Goal: Task Accomplishment & Management: Manage account settings

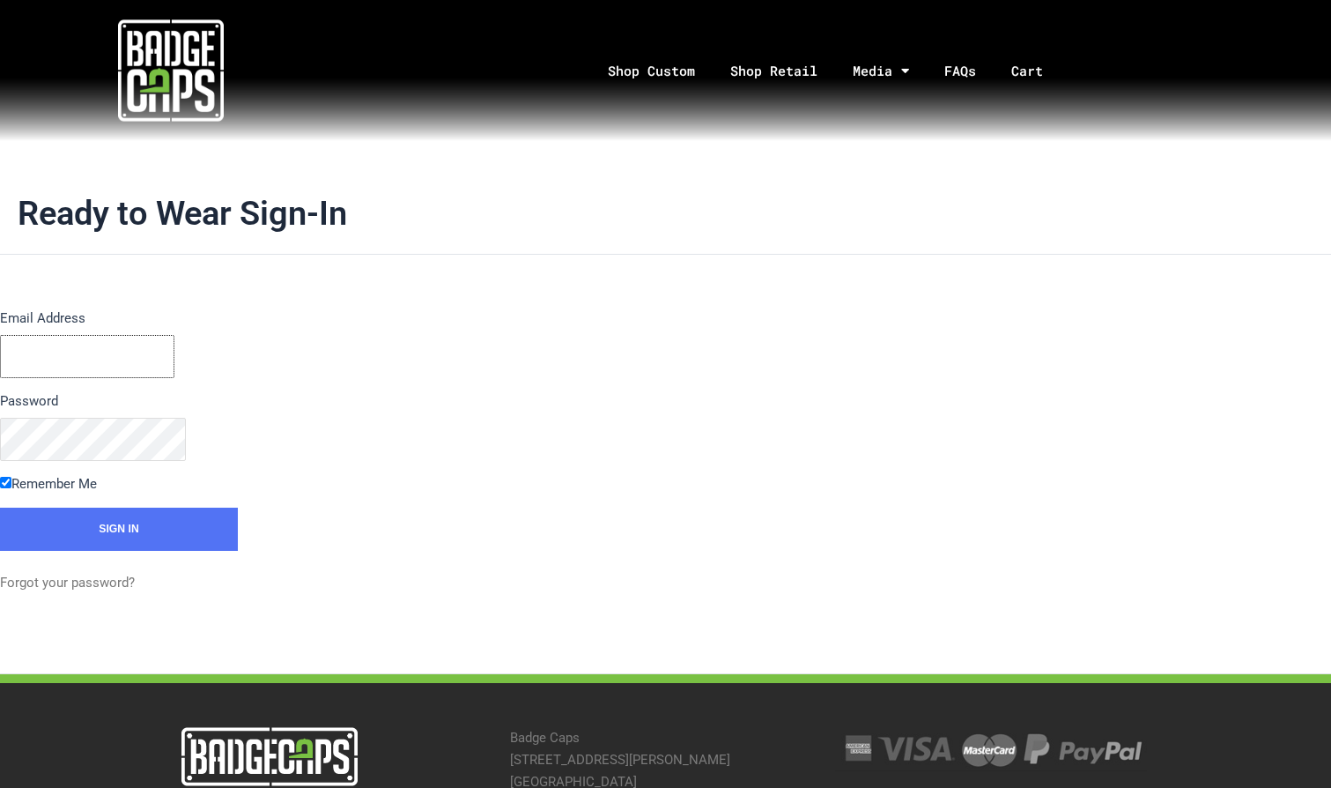
type input "dfstack@gmail.com"
click at [360, 376] on div "Email Address dfstack@gmail.com Password Remember Me Sign In Forgot your passwo…" at bounding box center [333, 450] width 666 height 286
click at [123, 581] on link "Forgot your password?" at bounding box center [67, 582] width 135 height 16
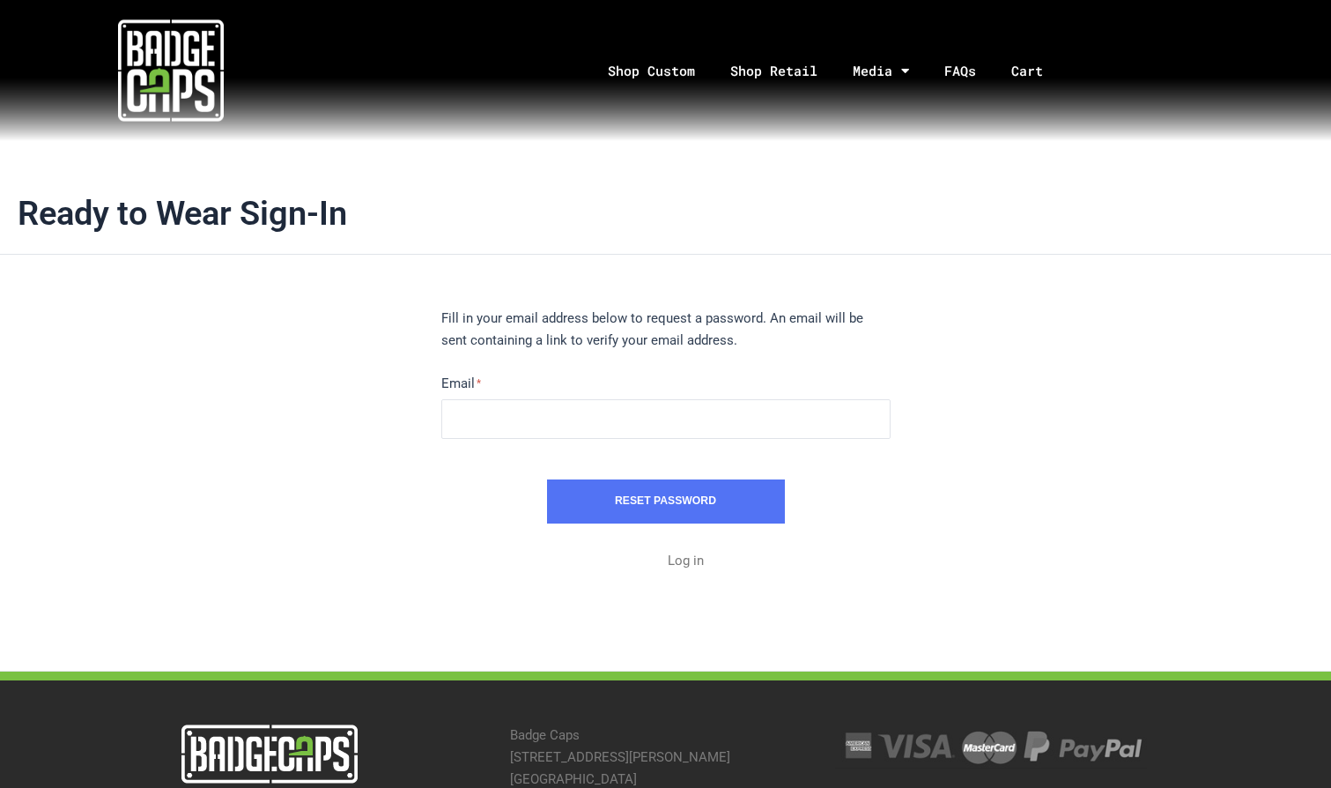
type input "[EMAIL_ADDRESS][DOMAIN_NAME]"
click at [623, 500] on button "Reset Password" at bounding box center [666, 501] width 238 height 44
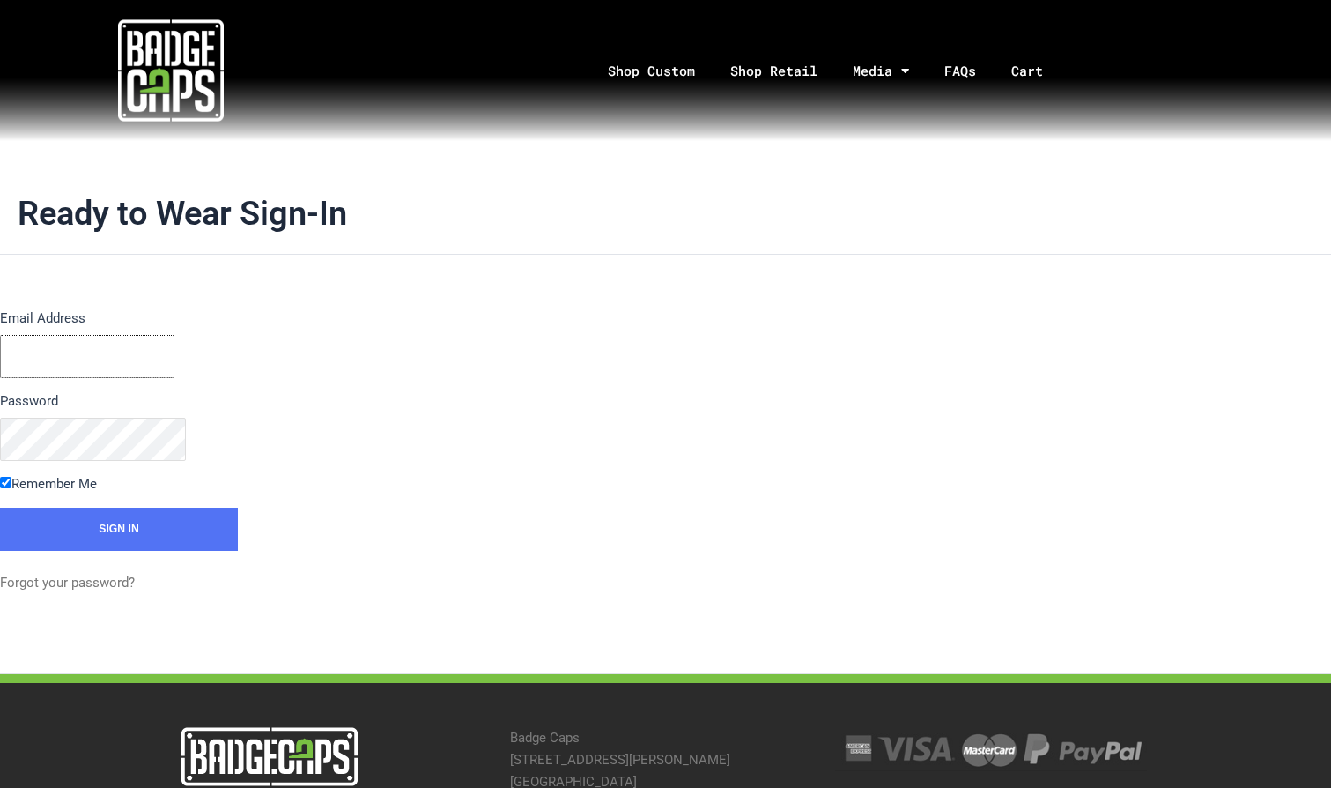
type input "[EMAIL_ADDRESS][DOMAIN_NAME]"
click at [119, 526] on input "Sign In" at bounding box center [119, 529] width 238 height 44
click at [94, 521] on input "Sign In" at bounding box center [119, 529] width 238 height 44
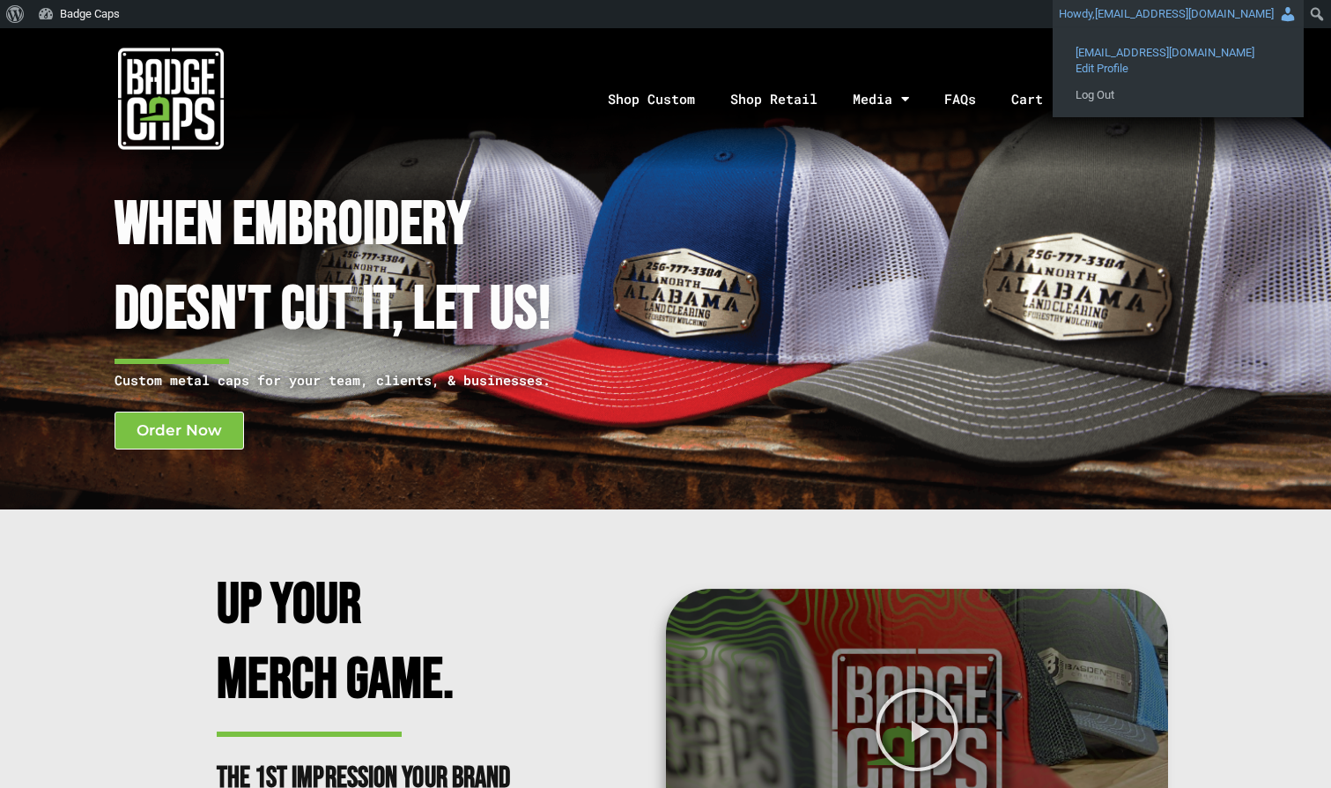
click at [1180, 66] on span "Edit Profile" at bounding box center [1178, 63] width 205 height 16
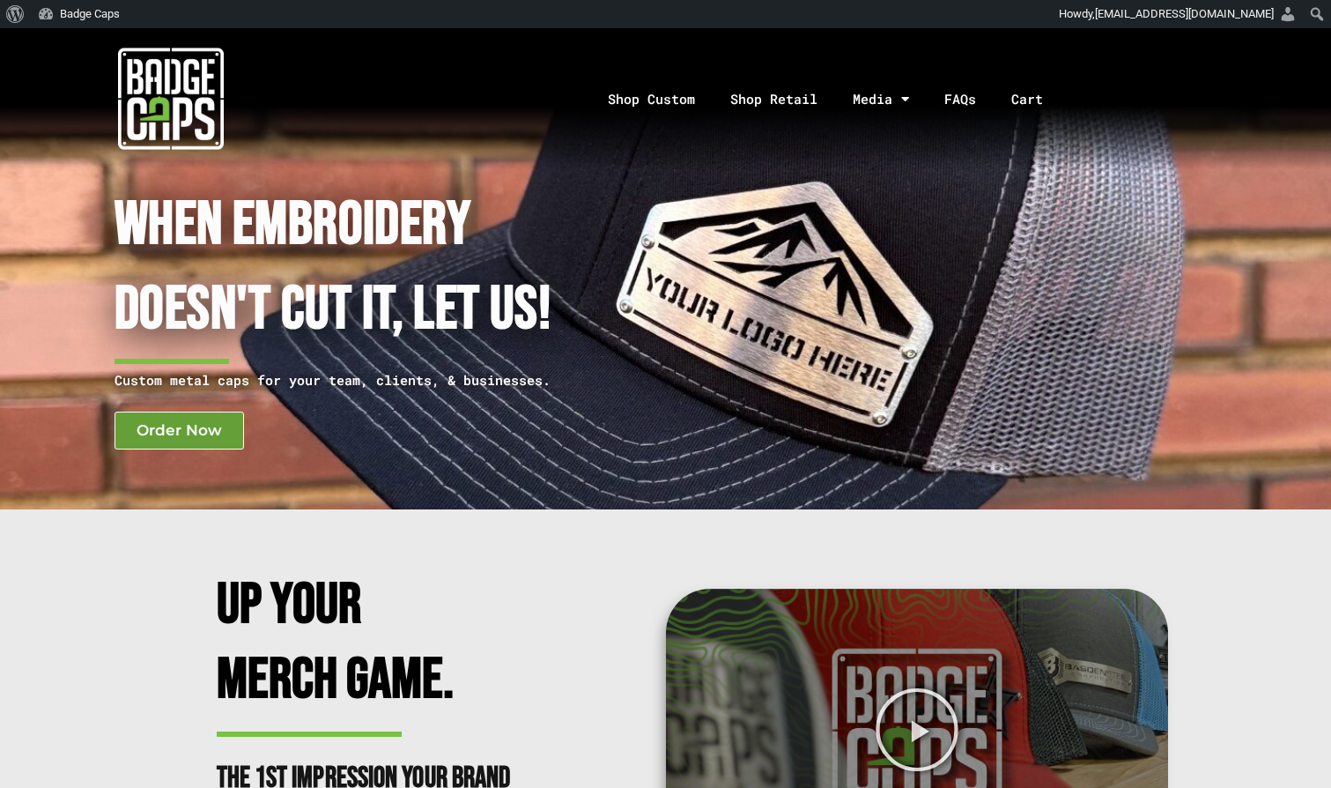
click at [185, 434] on span "Order Now" at bounding box center [179, 430] width 85 height 15
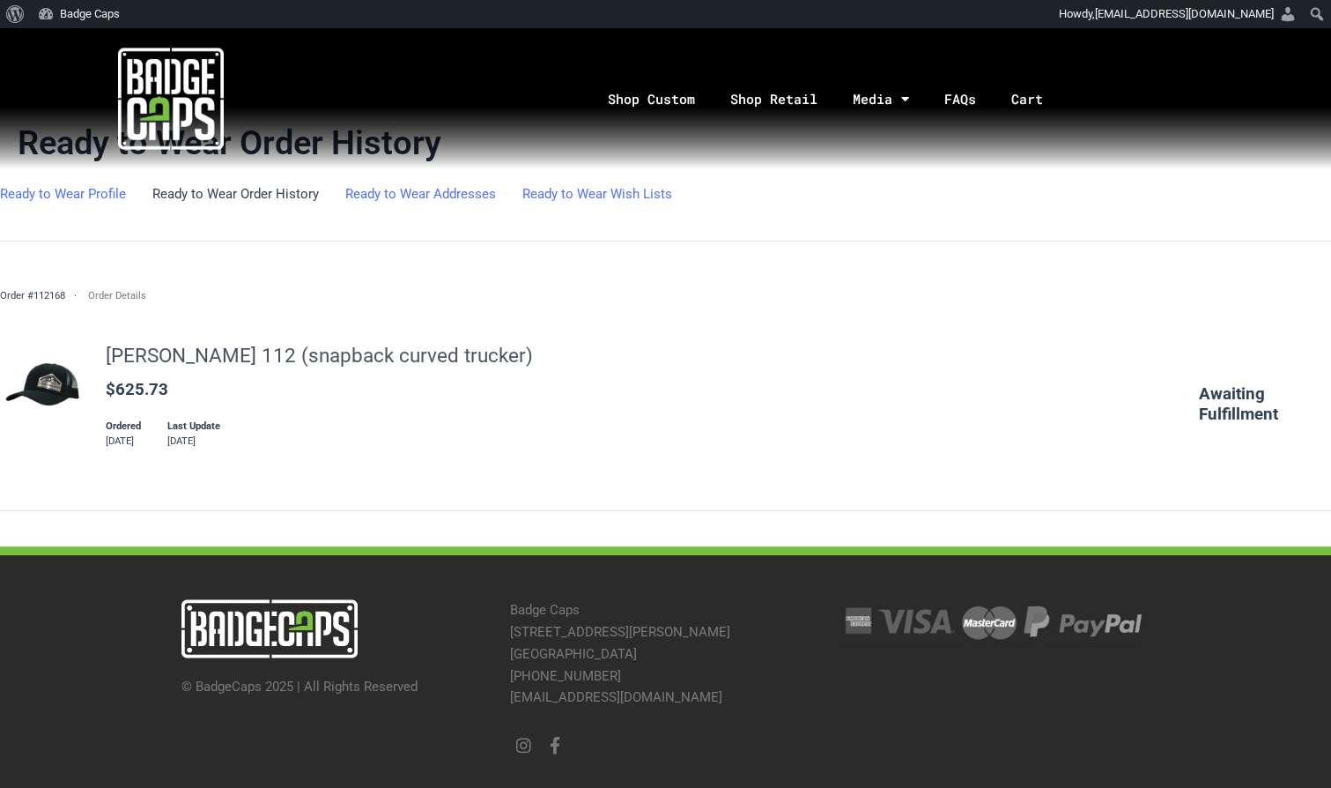
scroll to position [97, 0]
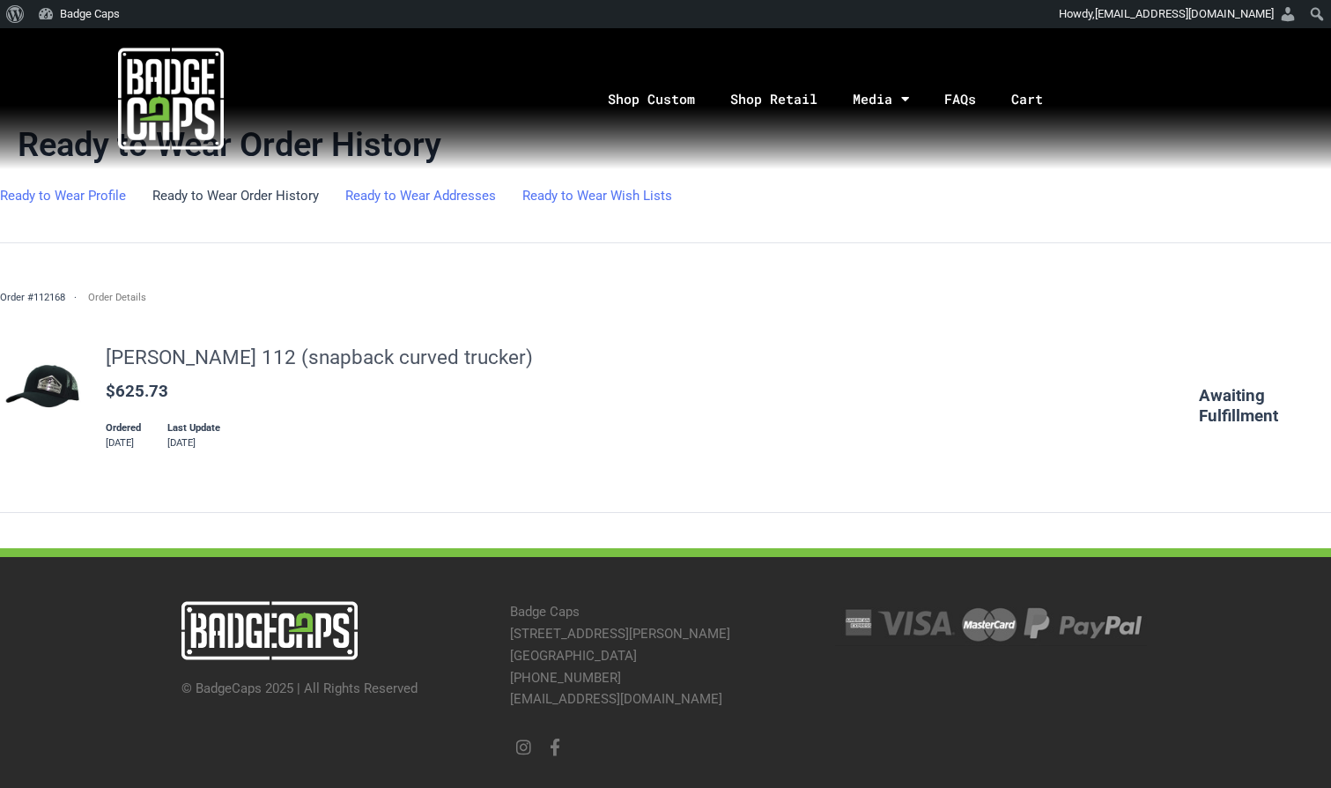
click at [216, 354] on link "[PERSON_NAME] 112 (snapback curved trucker)" at bounding box center [319, 356] width 427 height 23
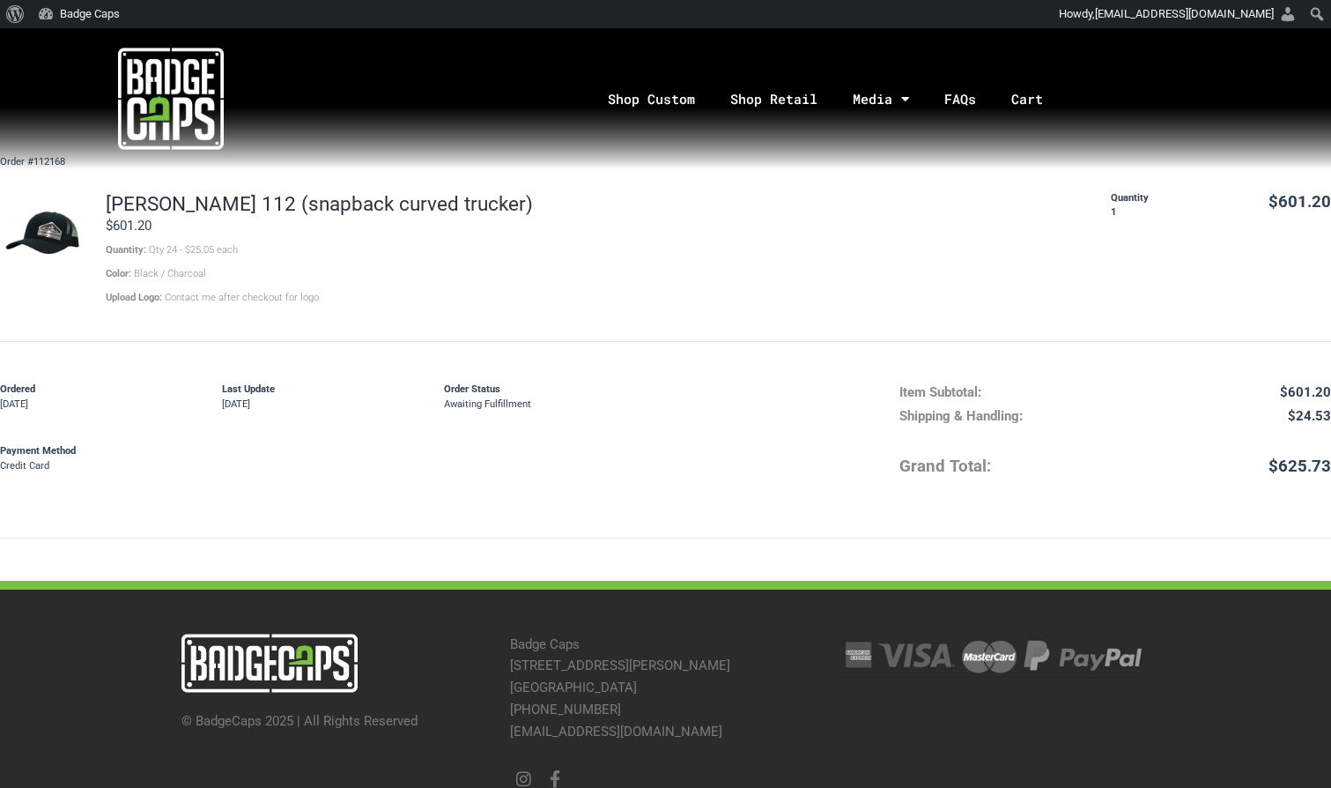
scroll to position [235, 0]
